Goal: Task Accomplishment & Management: Manage account settings

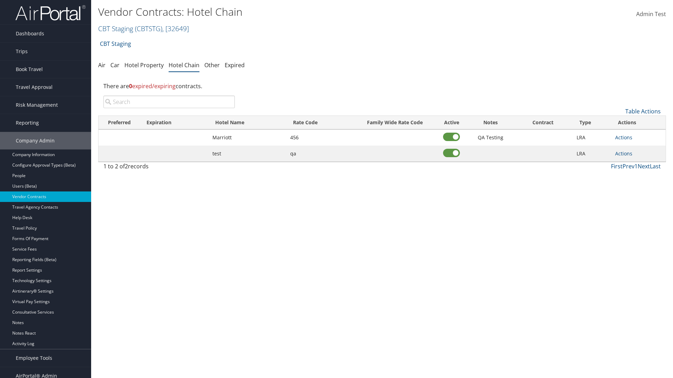
click at [169, 102] on input "search" at bounding box center [168, 102] width 131 height 13
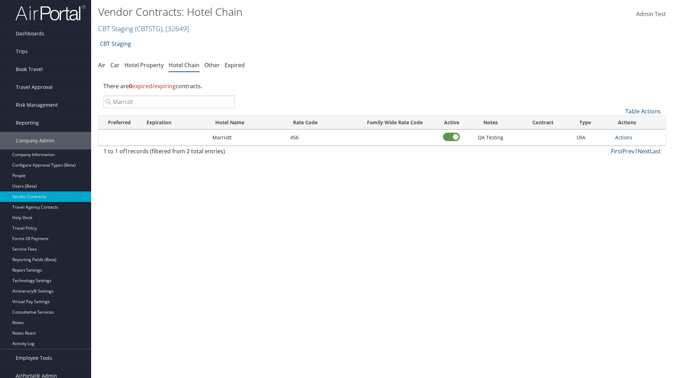
type input "Marriott"
click at [623, 137] on link "Actions" at bounding box center [623, 137] width 17 height 7
click at [631, 172] on link "Delete" at bounding box center [631, 172] width 32 height 12
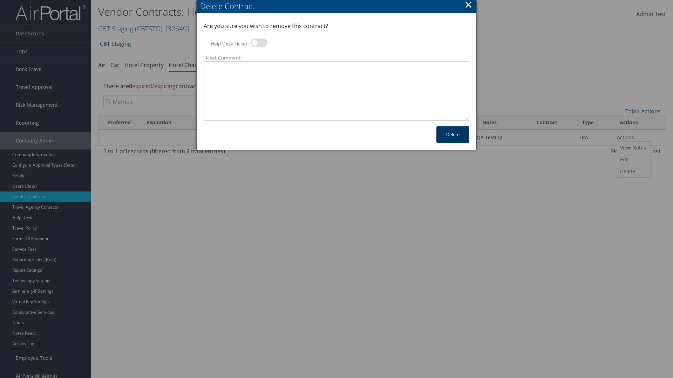
click at [453, 135] on button "Delete" at bounding box center [452, 134] width 33 height 16
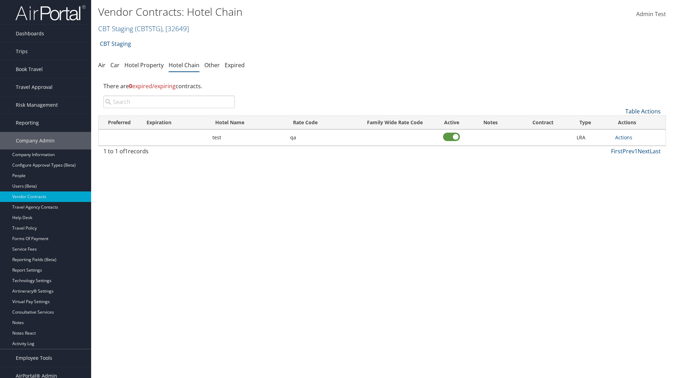
click at [643, 111] on link "Table Actions" at bounding box center [642, 112] width 35 height 8
click at [619, 122] on link "Add New Contract" at bounding box center [619, 122] width 92 height 12
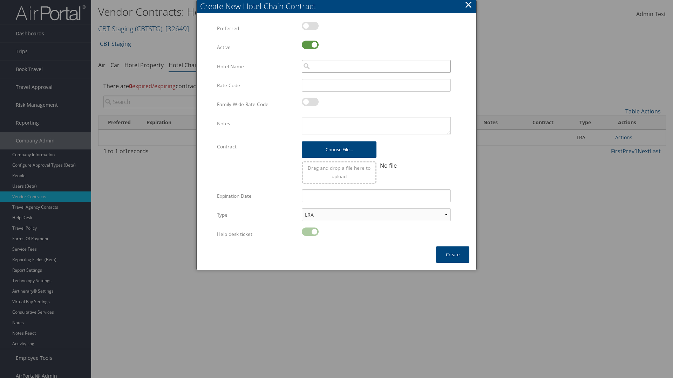
click at [376, 66] on input "search" at bounding box center [376, 66] width 149 height 13
type input "Marriott"
type input "456"
type textarea "QA Testing"
click at [452, 255] on button "Create" at bounding box center [452, 255] width 33 height 16
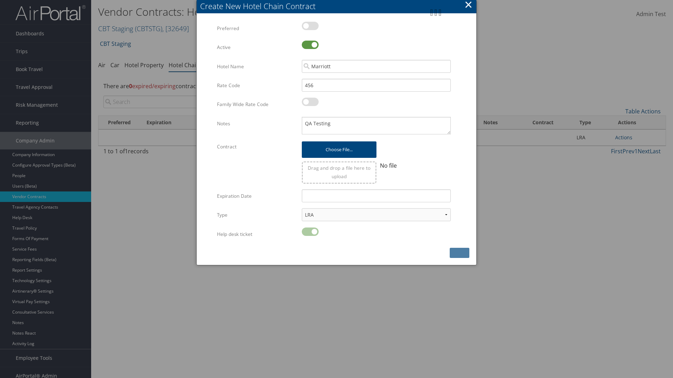
scroll to position [7, 0]
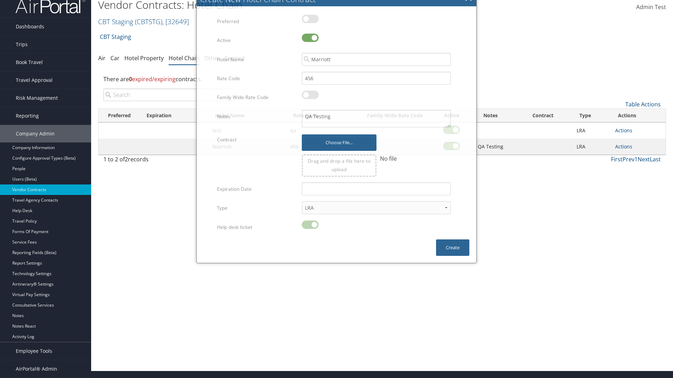
click at [169, 101] on input "search" at bounding box center [168, 95] width 131 height 13
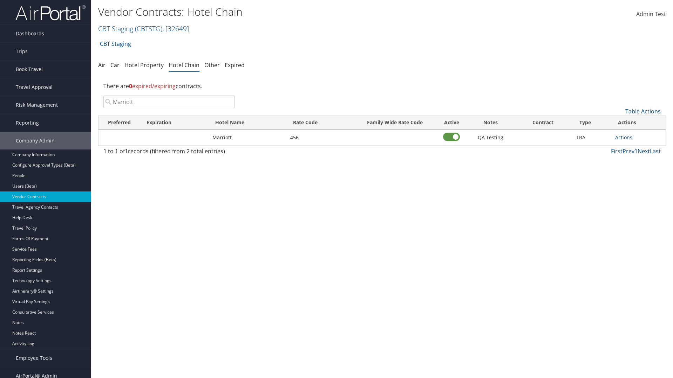
type input "Marriott"
click at [623, 137] on link "Actions" at bounding box center [623, 137] width 17 height 7
click at [631, 148] on link "View Notes" at bounding box center [631, 148] width 32 height 12
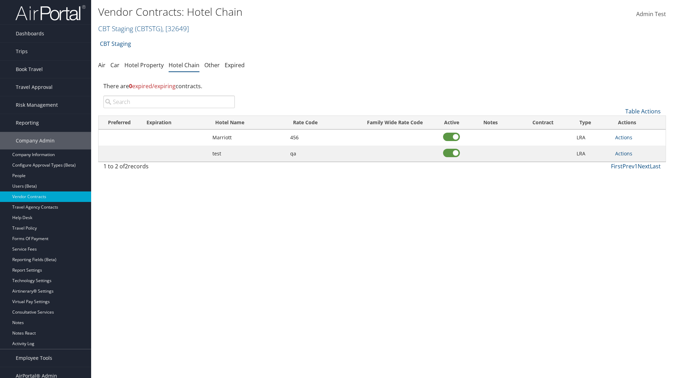
click at [169, 102] on input "search" at bounding box center [168, 102] width 131 height 13
type input "Marriott"
